Goal: Information Seeking & Learning: Find contact information

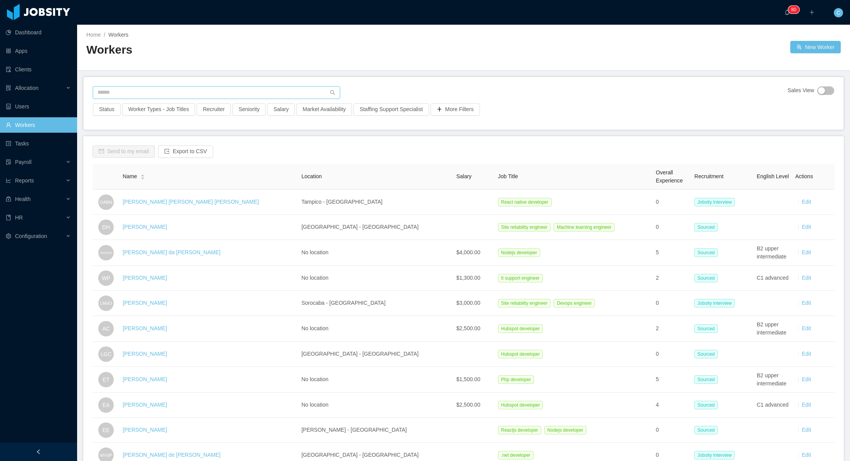
click at [164, 92] on input "text" at bounding box center [216, 92] width 247 height 12
type input "**********"
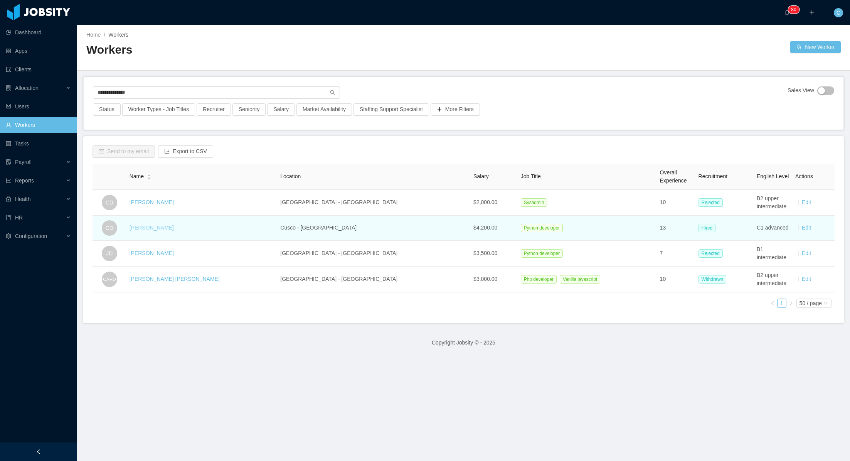
click at [151, 229] on link "Carlos Delgado" at bounding box center [152, 227] width 44 height 6
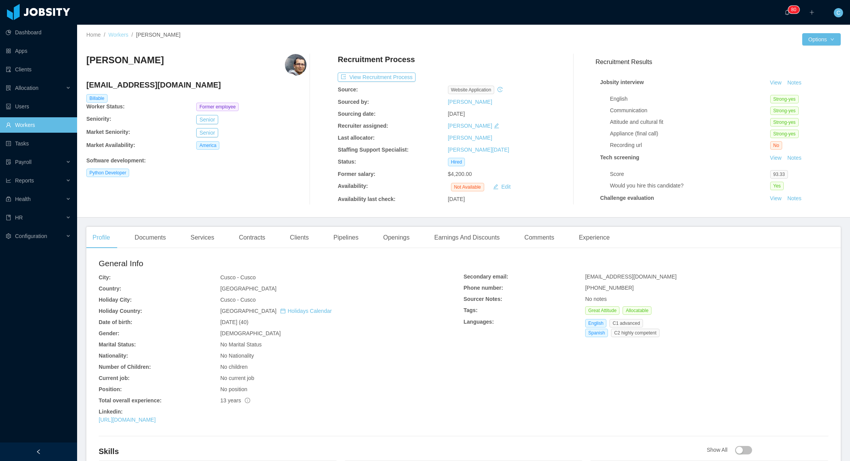
click at [123, 33] on link "Workers" at bounding box center [118, 35] width 20 height 6
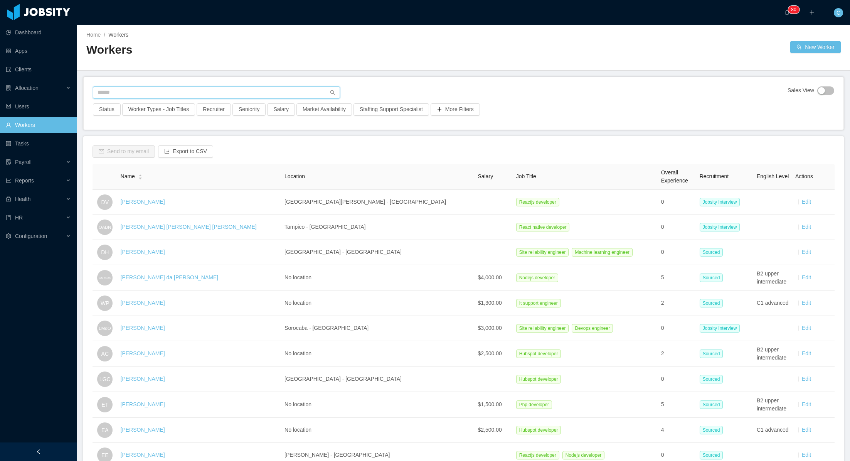
click at [194, 92] on input "text" at bounding box center [216, 92] width 247 height 12
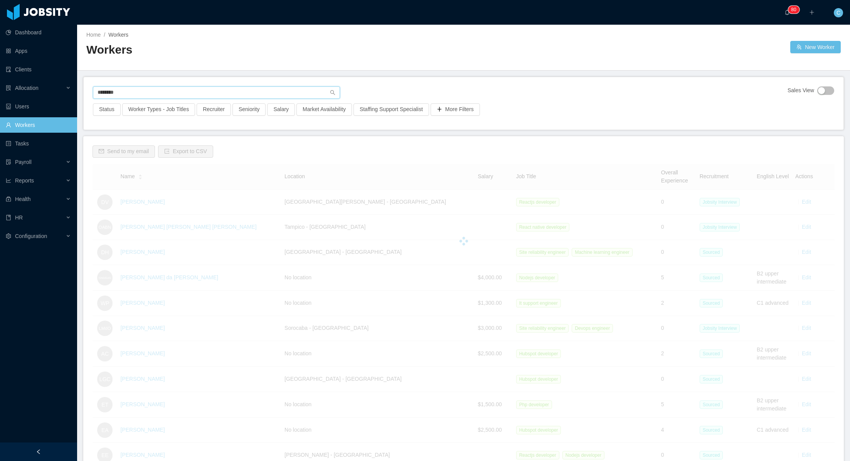
type input "*********"
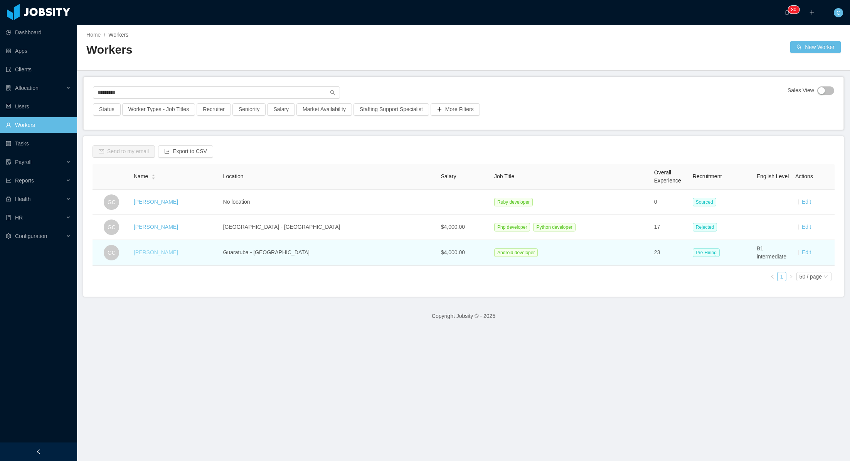
click at [165, 253] on link "Gaston Cocce" at bounding box center [156, 252] width 44 height 6
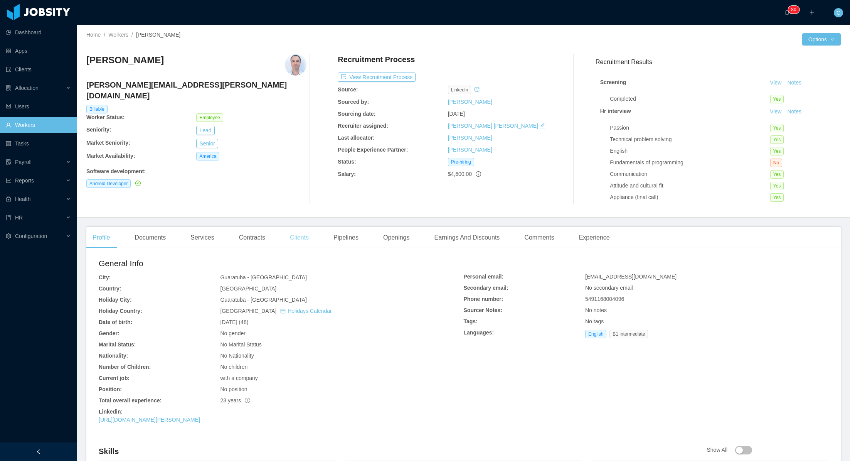
click at [307, 239] on div "Clients" at bounding box center [299, 238] width 31 height 22
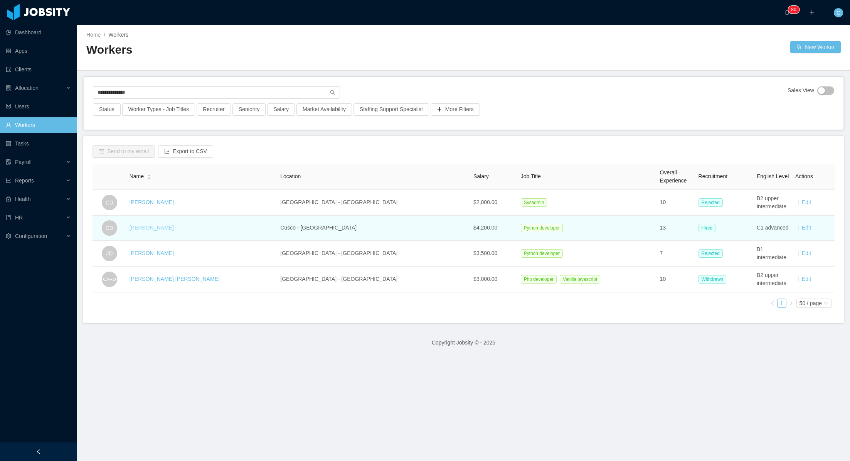
click at [147, 229] on link "Carlos Delgado" at bounding box center [152, 227] width 44 height 6
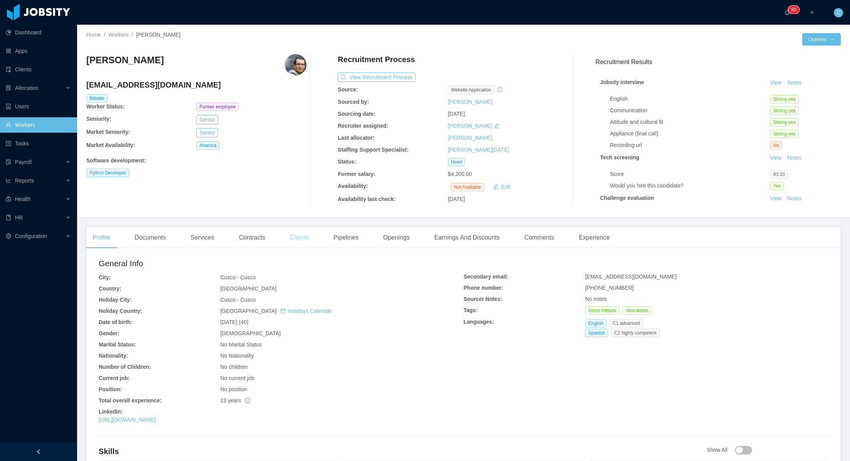
click at [298, 234] on div "Clients" at bounding box center [299, 238] width 31 height 22
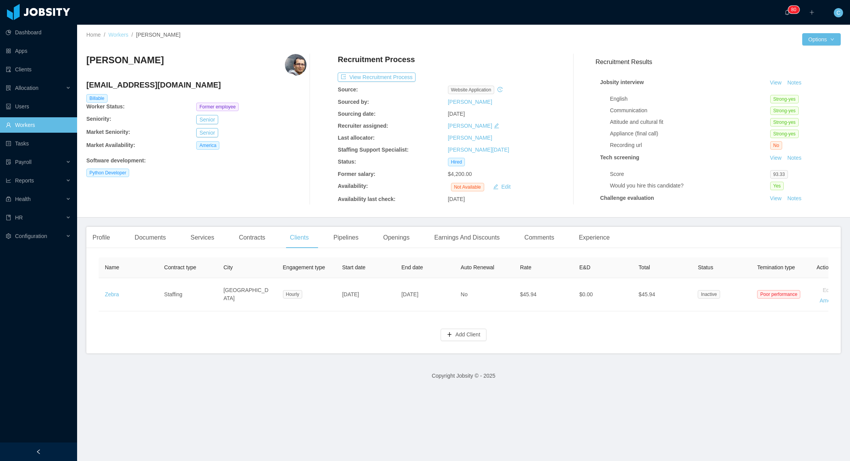
click at [120, 35] on link "Workers" at bounding box center [118, 35] width 20 height 6
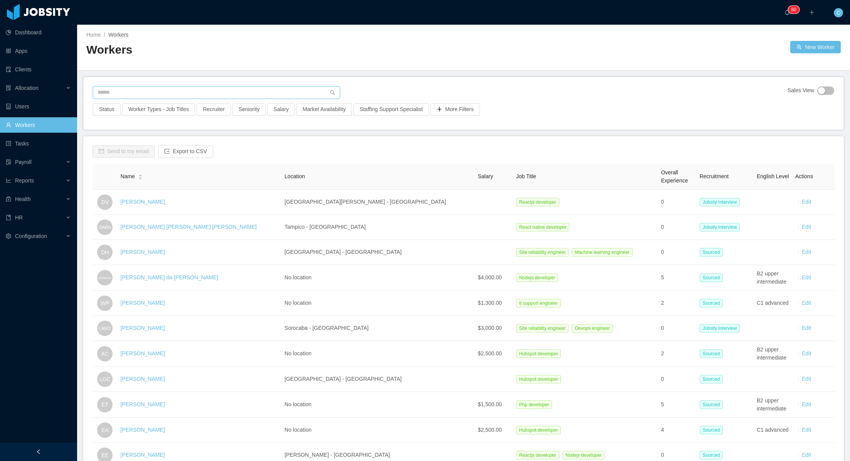
click at [134, 89] on input "text" at bounding box center [216, 92] width 247 height 12
type input "**********"
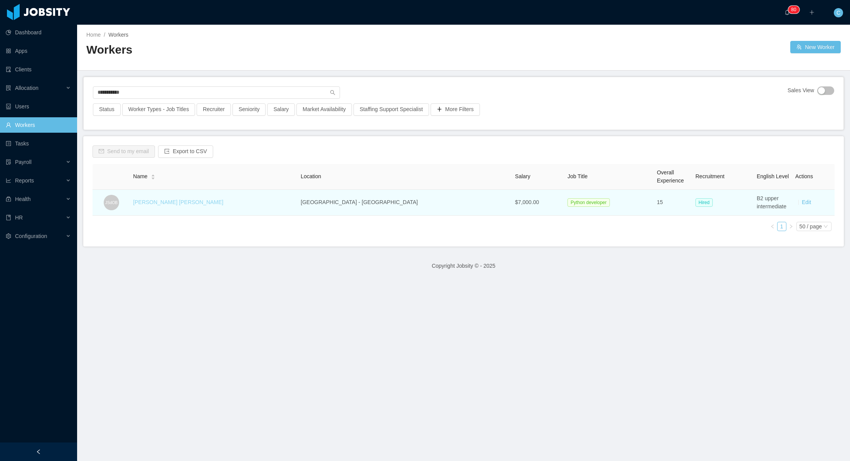
click at [165, 203] on link "João Sebastião de Oliveira Bueno" at bounding box center [178, 202] width 90 height 6
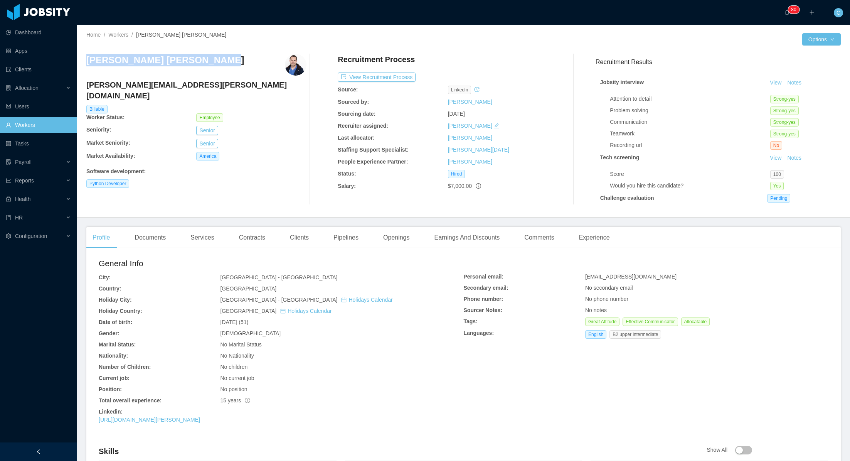
drag, startPoint x: 87, startPoint y: 61, endPoint x: 197, endPoint y: 62, distance: 110.7
click at [197, 62] on h3 "João Sebastião de Oliveira Bueno" at bounding box center [165, 60] width 158 height 12
copy h3 "João Sebastião de Oliveira"
click at [233, 63] on div "João Sebastião de Oliveira Bueno" at bounding box center [196, 65] width 220 height 22
drag, startPoint x: 230, startPoint y: 60, endPoint x: 84, endPoint y: 56, distance: 145.4
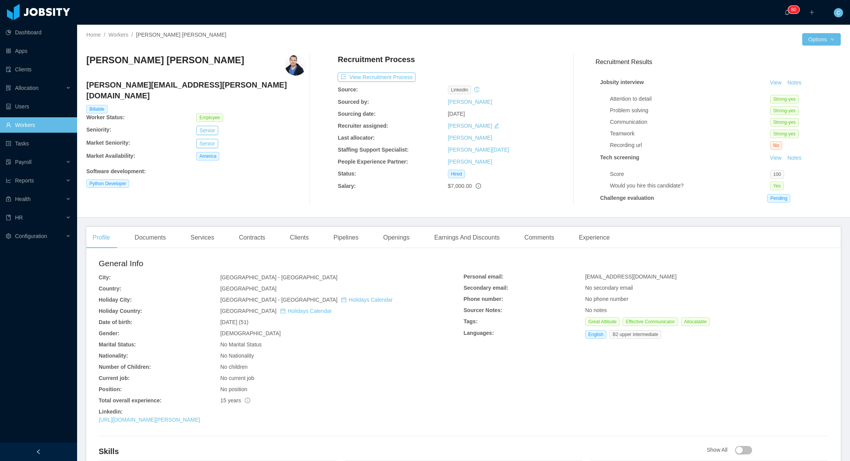
click at [84, 56] on div "Home / Workers / João Sebastião de Oliveira Bueno / Options João Sebastião de O…" at bounding box center [463, 121] width 773 height 193
copy h3 "João Sebastião de Oliveira Bueno"
click at [119, 35] on link "Workers" at bounding box center [118, 35] width 20 height 6
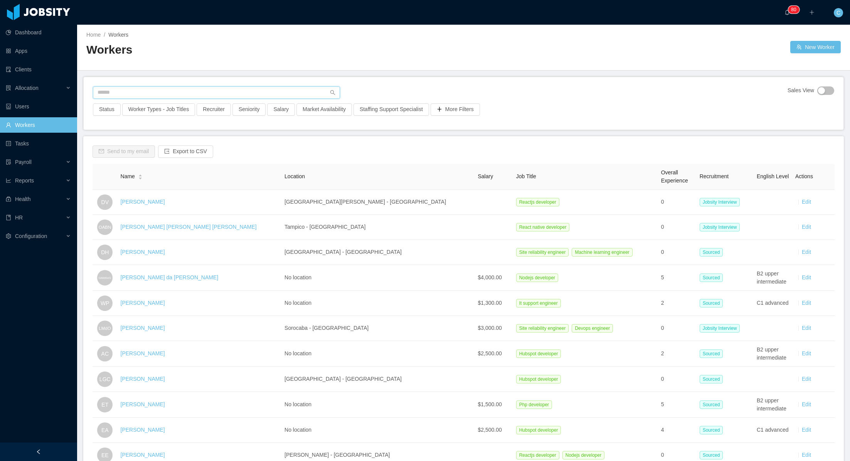
click at [124, 96] on input "text" at bounding box center [216, 92] width 247 height 12
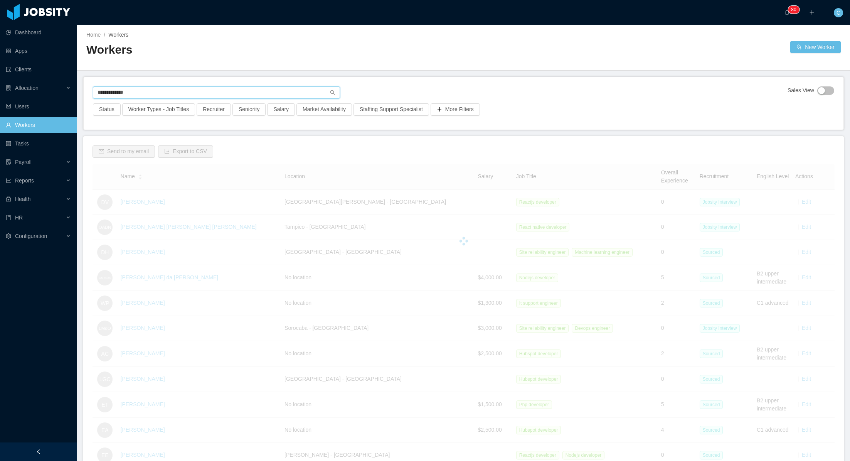
type input "**********"
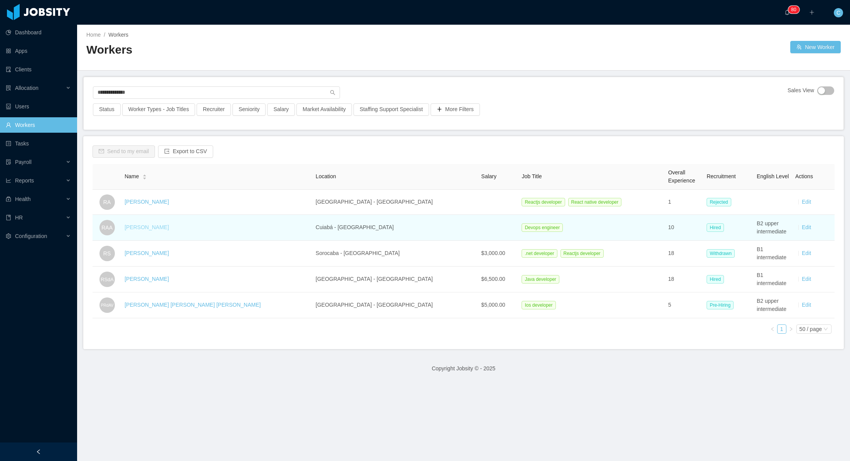
click at [150, 227] on link "Ricardo Araujo Almeida" at bounding box center [147, 227] width 44 height 6
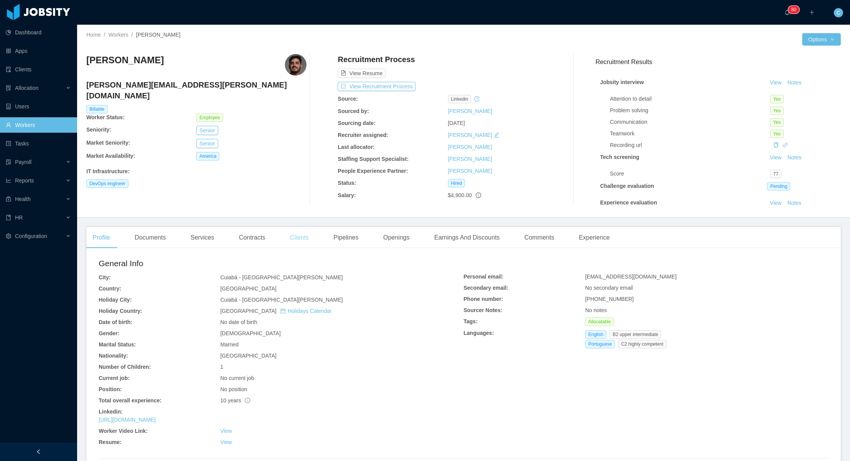
click at [302, 240] on div "Clients" at bounding box center [299, 238] width 31 height 22
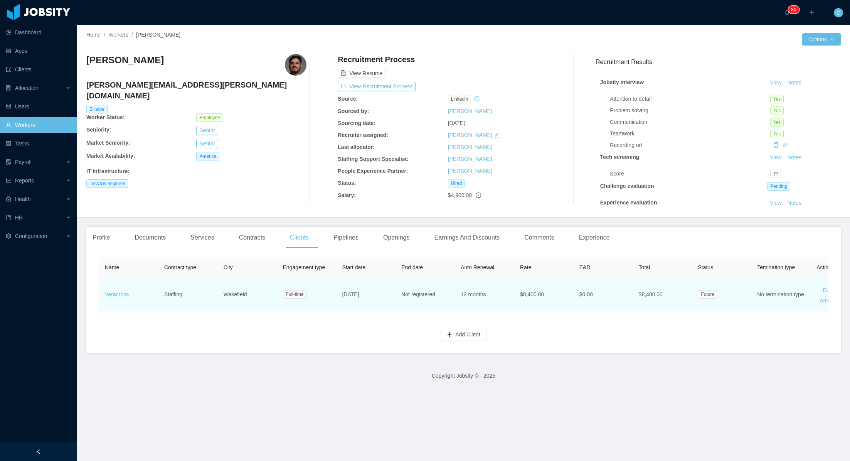
click at [121, 290] on td "Veracross" at bounding box center [128, 294] width 59 height 33
click at [120, 293] on link "Veracross" at bounding box center [117, 294] width 24 height 6
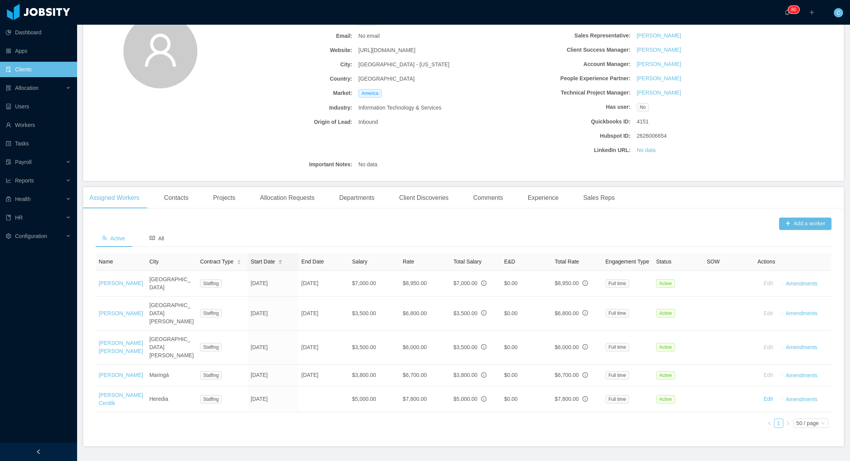
scroll to position [72, 0]
click at [162, 241] on div "All" at bounding box center [156, 237] width 27 height 17
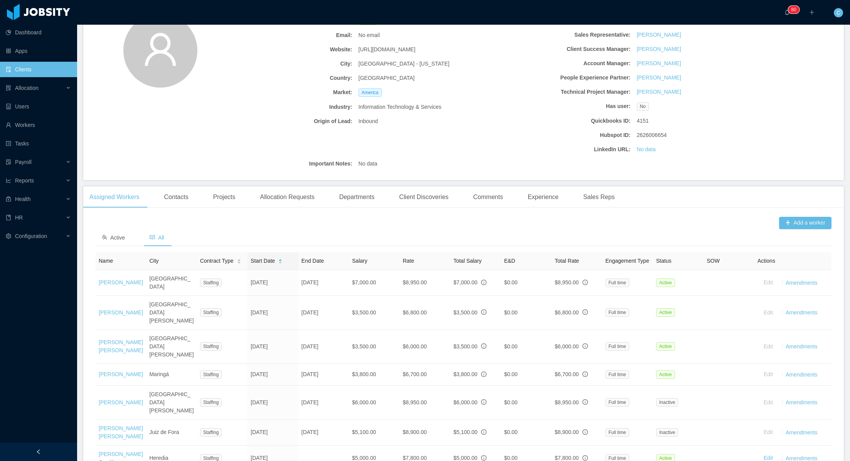
scroll to position [150, 0]
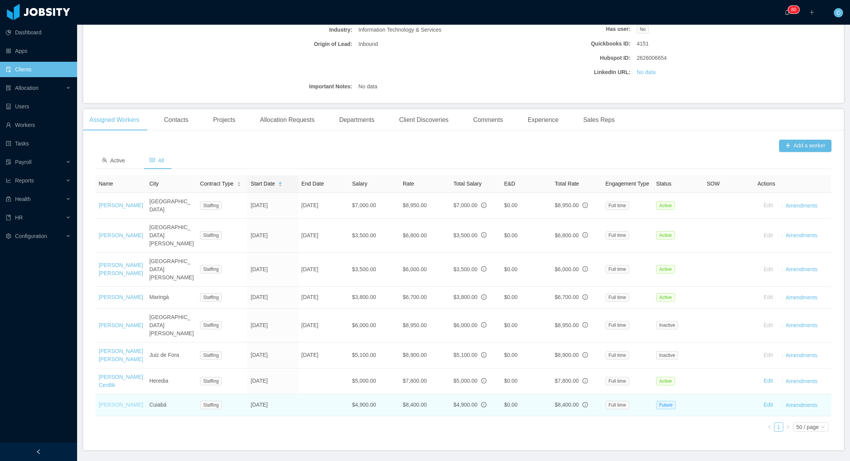
click at [113, 401] on link "Ricardo Araujo Almeida" at bounding box center [121, 404] width 44 height 6
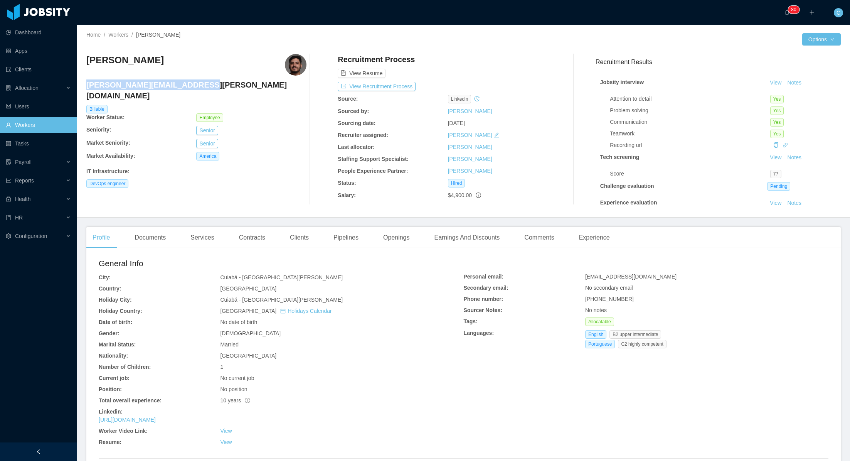
drag, startPoint x: 87, startPoint y: 85, endPoint x: 190, endPoint y: 85, distance: 103.7
click at [190, 85] on h4 "ricardo.almeida@jobsity.com" at bounding box center [196, 90] width 220 height 22
copy h4 "ricardo.almeida@jobsity.com"
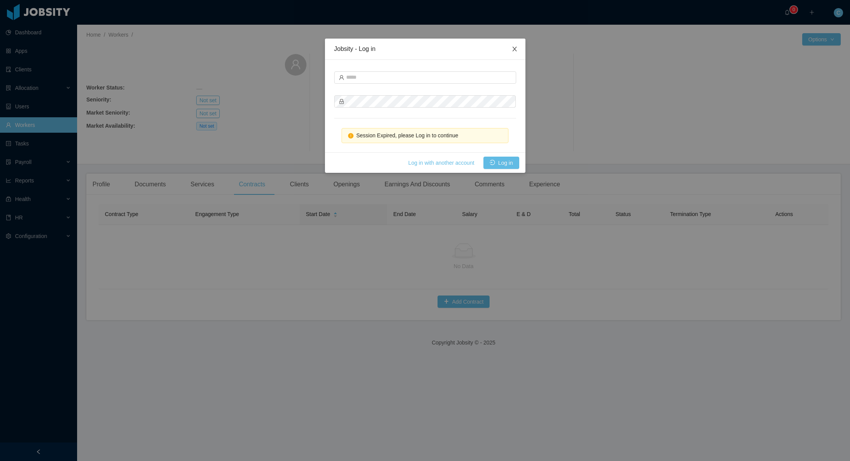
click at [515, 49] on icon "icon: close" at bounding box center [515, 49] width 6 height 6
